Goal: Information Seeking & Learning: Check status

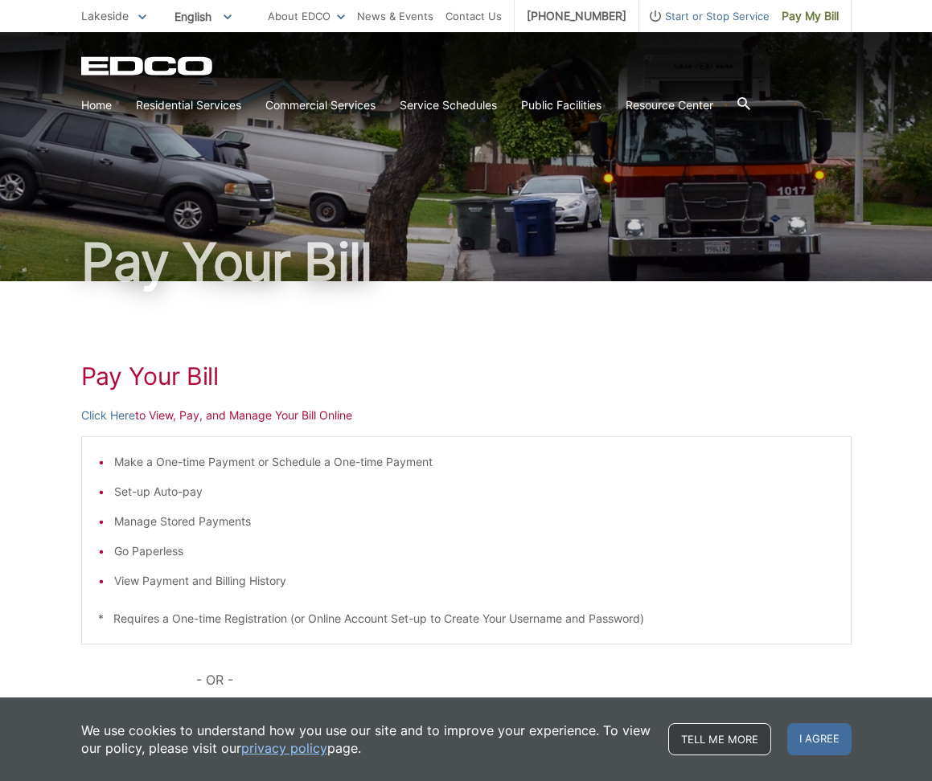
click at [699, 735] on link "Tell me more" at bounding box center [719, 739] width 103 height 32
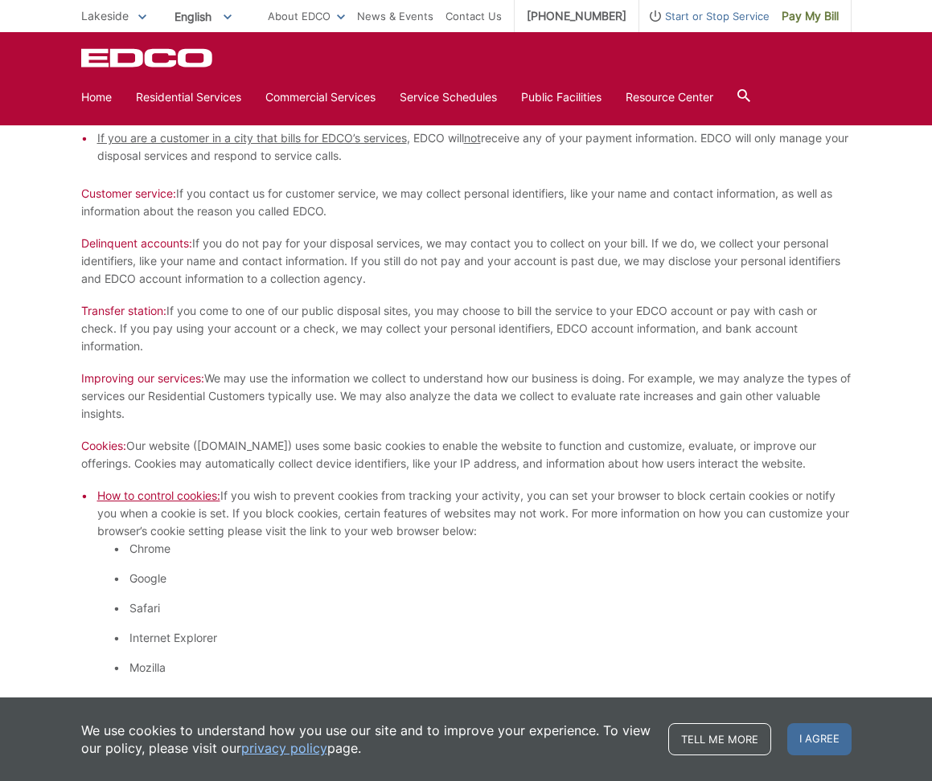
scroll to position [982, 0]
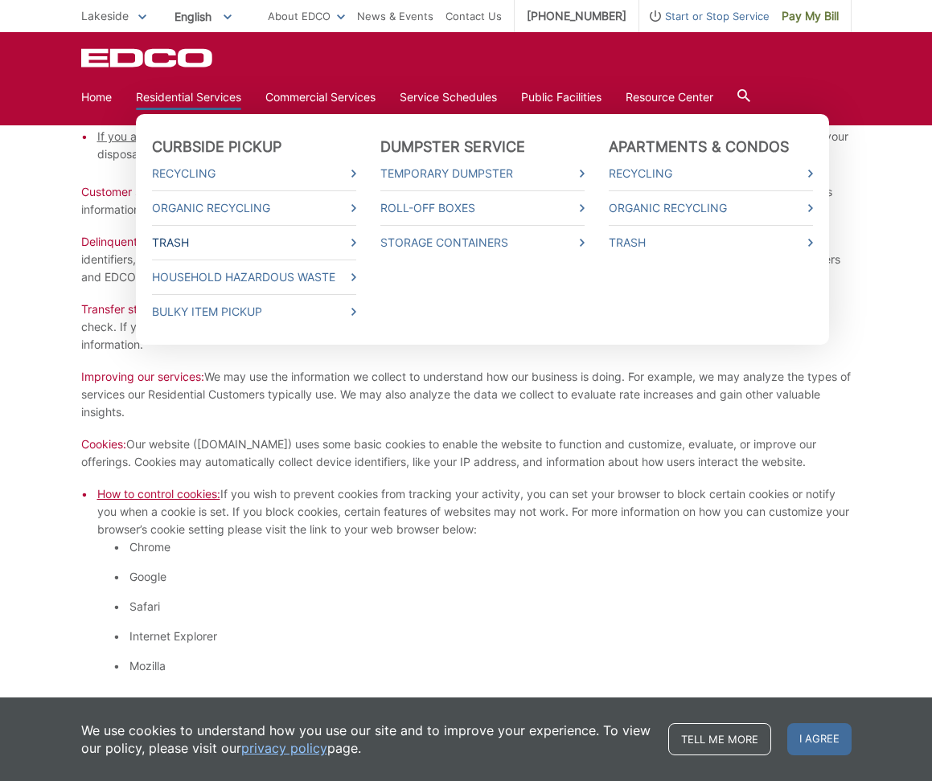
click at [172, 242] on link "Trash" at bounding box center [254, 243] width 204 height 18
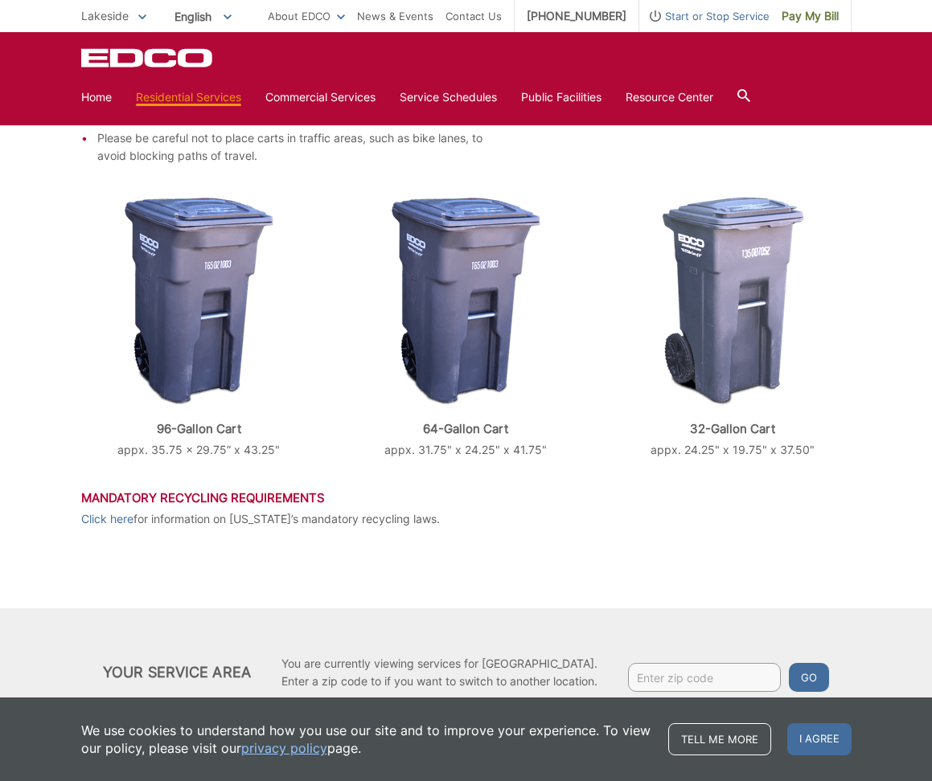
scroll to position [552, 0]
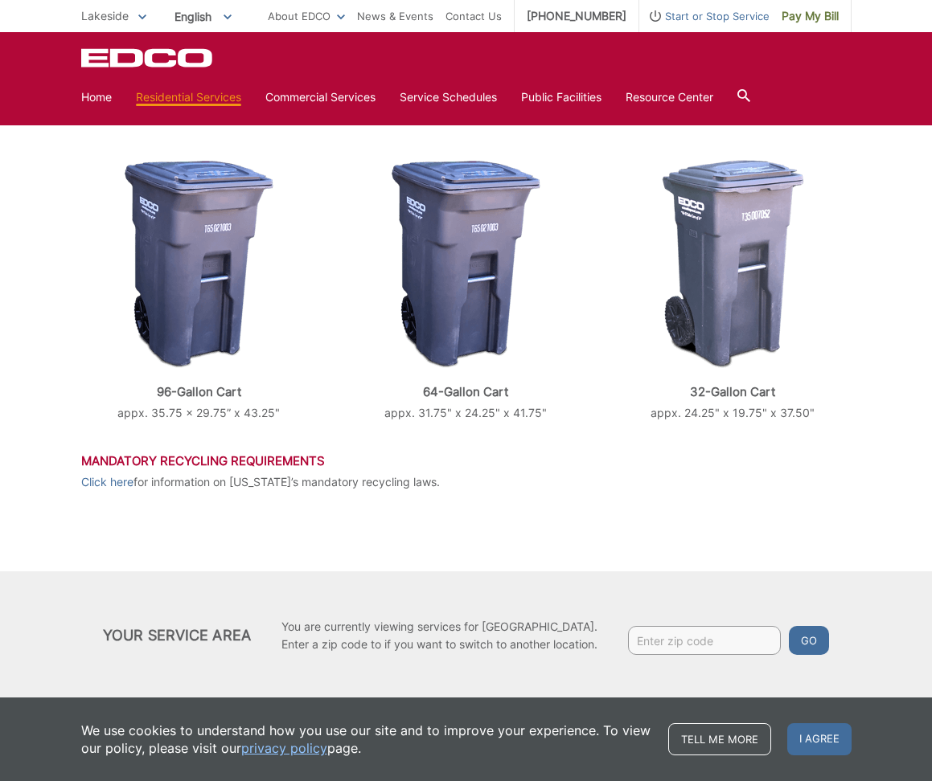
click at [431, 510] on div "Trash EDCO provides each single-family residential customer with a GRAY automat…" at bounding box center [466, 150] width 770 height 842
click at [427, 98] on link "Service Schedules" at bounding box center [447, 97] width 97 height 18
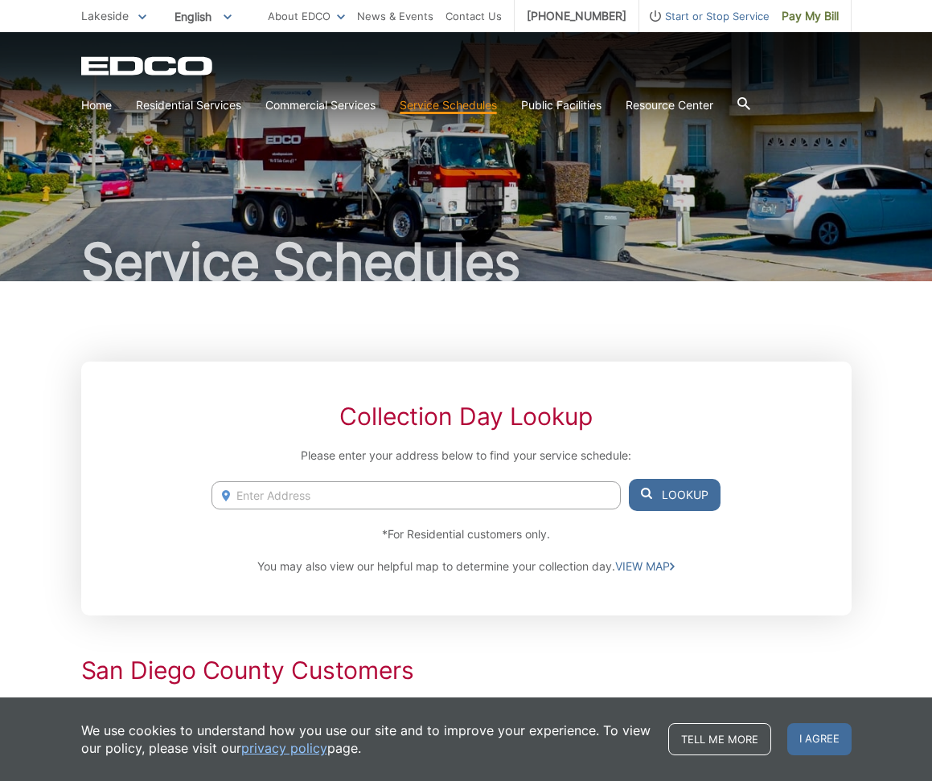
click at [252, 500] on input "Enter Address" at bounding box center [415, 495] width 408 height 28
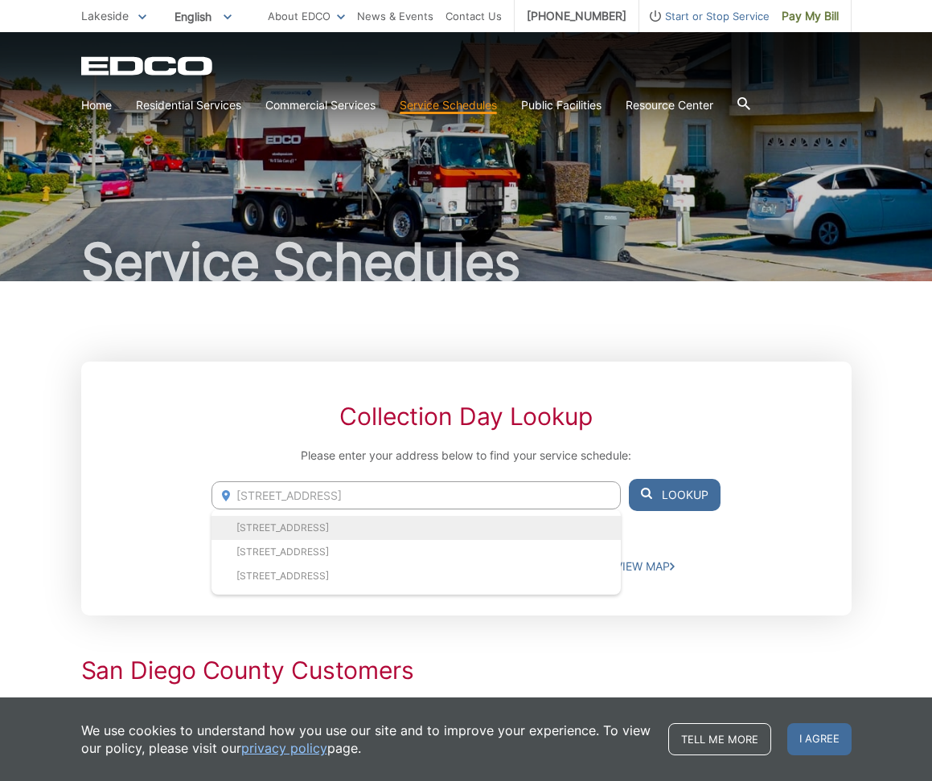
click at [264, 524] on li "8846 Castle Brook Ct, Lakeside, CA, 92040" at bounding box center [415, 528] width 408 height 24
type input "8846 Castle Brook Ct, Lakeside, CA, 92040"
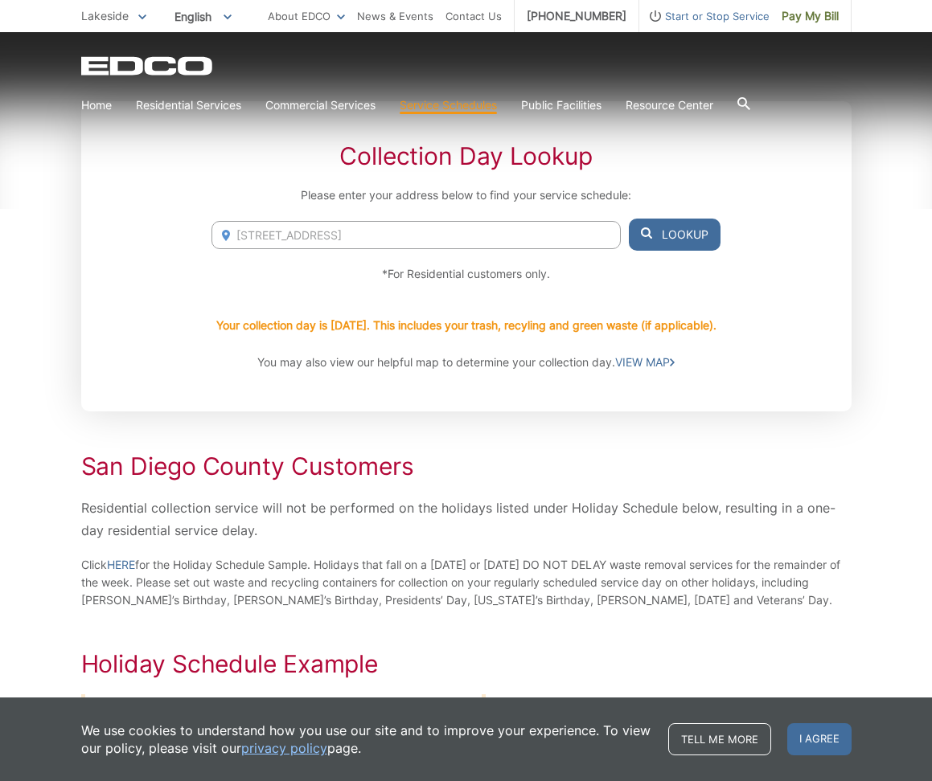
scroll to position [285, 0]
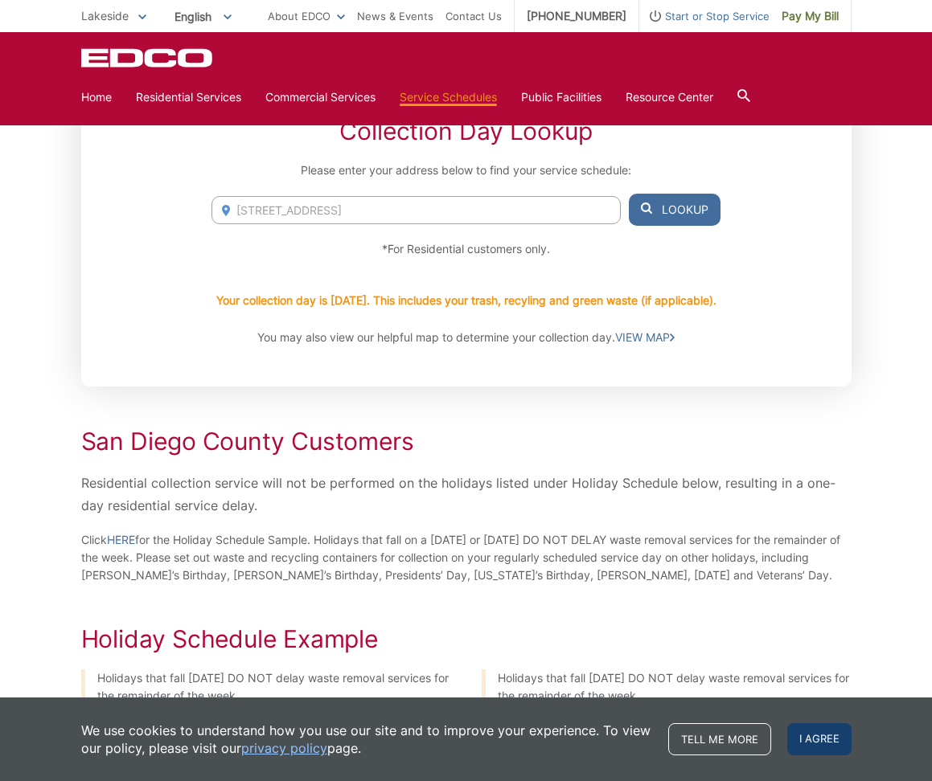
click at [805, 737] on span "I agree" at bounding box center [819, 739] width 64 height 32
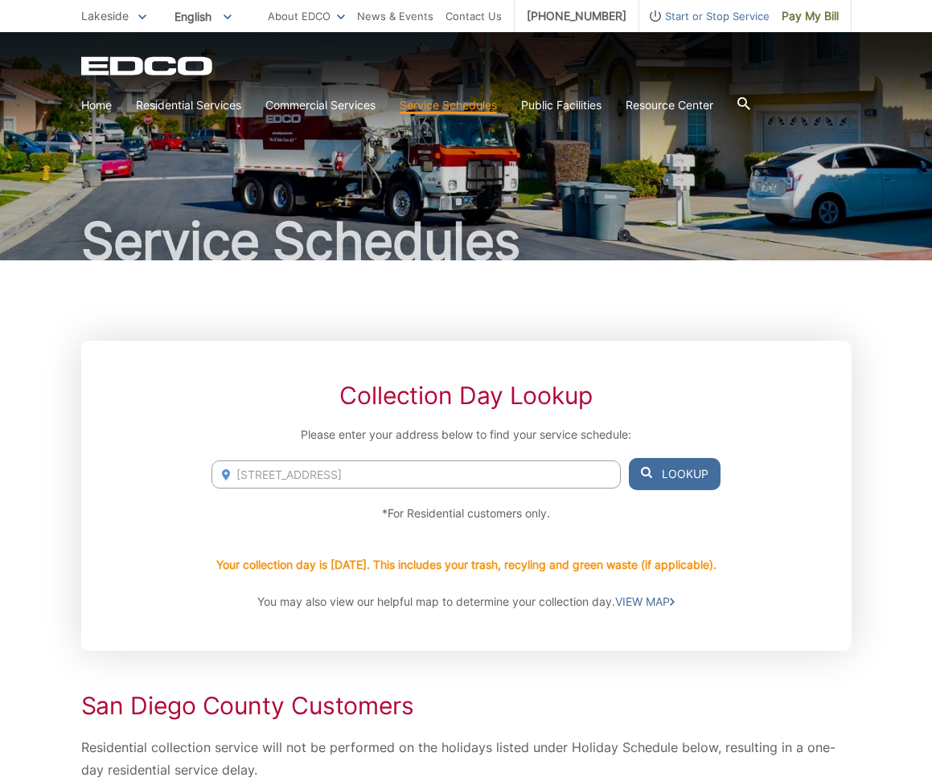
scroll to position [0, 0]
